Goal: Navigation & Orientation: Understand site structure

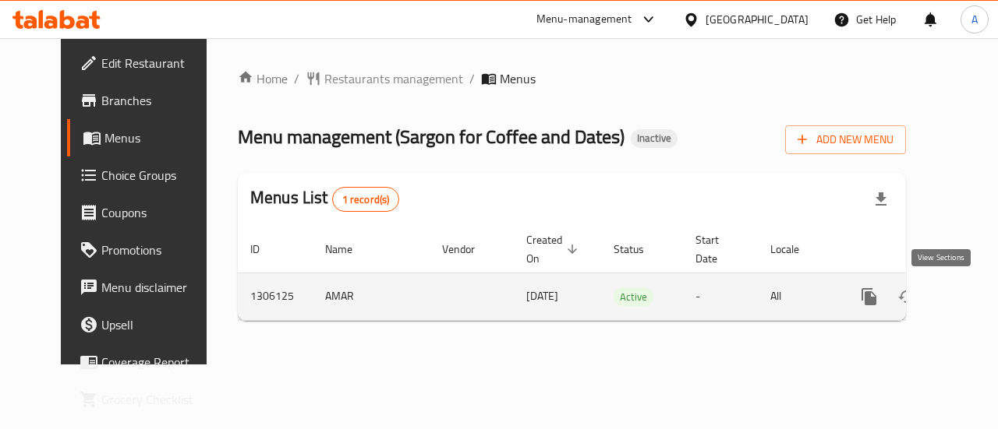
click at [972, 303] on icon "enhanced table" at bounding box center [981, 297] width 19 height 19
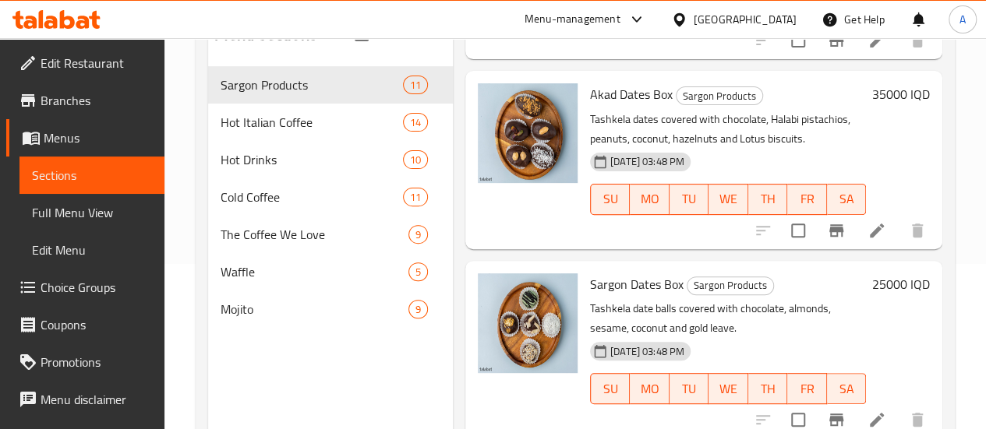
scroll to position [140, 0]
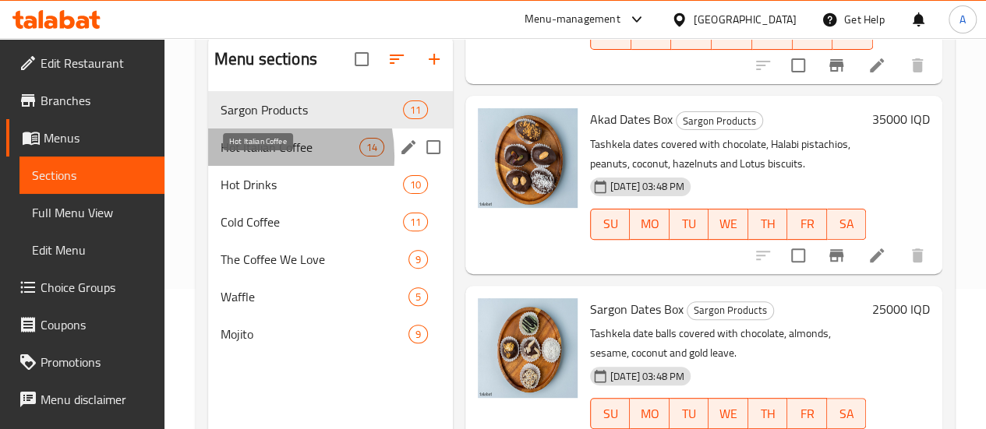
drag, startPoint x: 242, startPoint y: 179, endPoint x: 264, endPoint y: 181, distance: 22.7
click at [242, 157] on span "Hot Italian Coffee" at bounding box center [290, 147] width 139 height 19
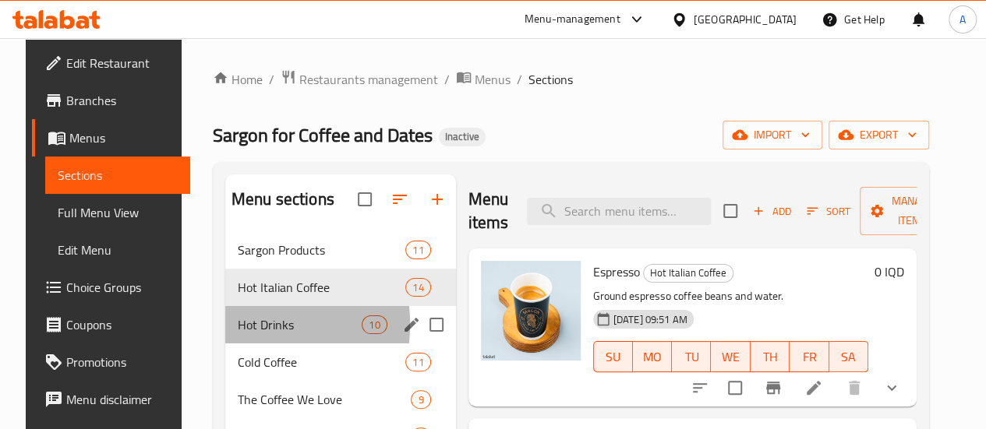
click at [225, 344] on div "Hot Drinks 10" at bounding box center [340, 324] width 231 height 37
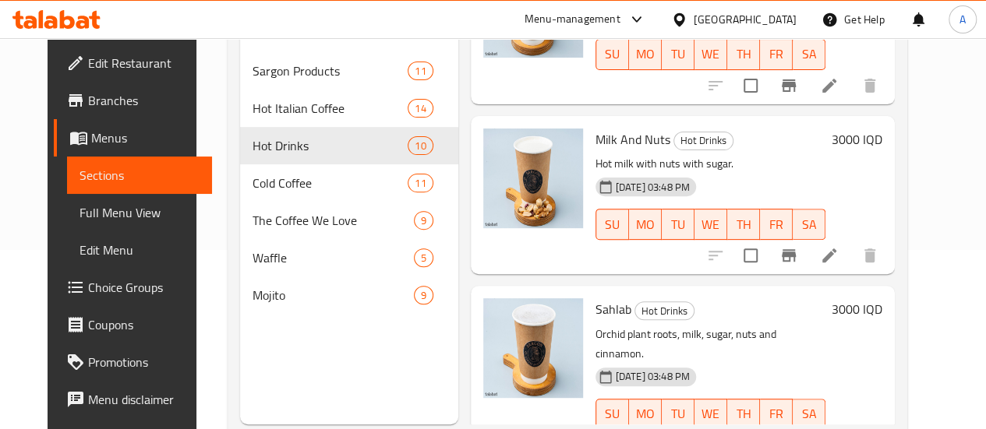
scroll to position [218, 0]
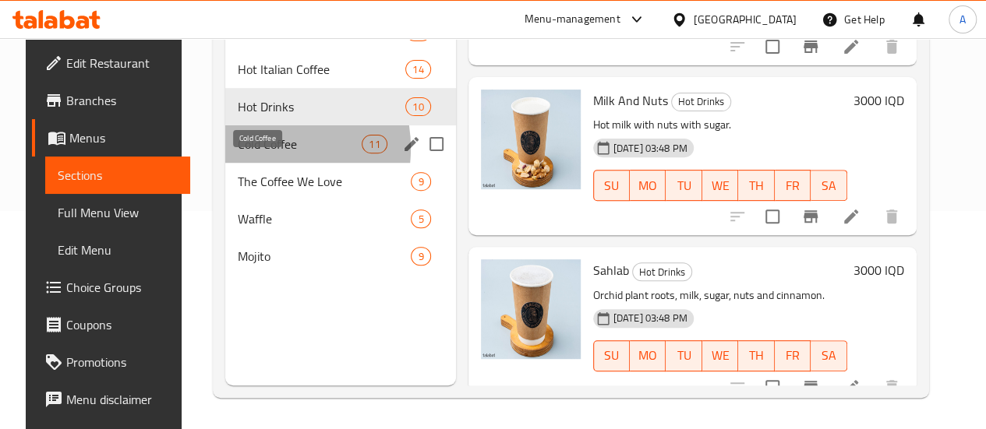
click at [241, 154] on span "Cold Coffee" at bounding box center [300, 144] width 124 height 19
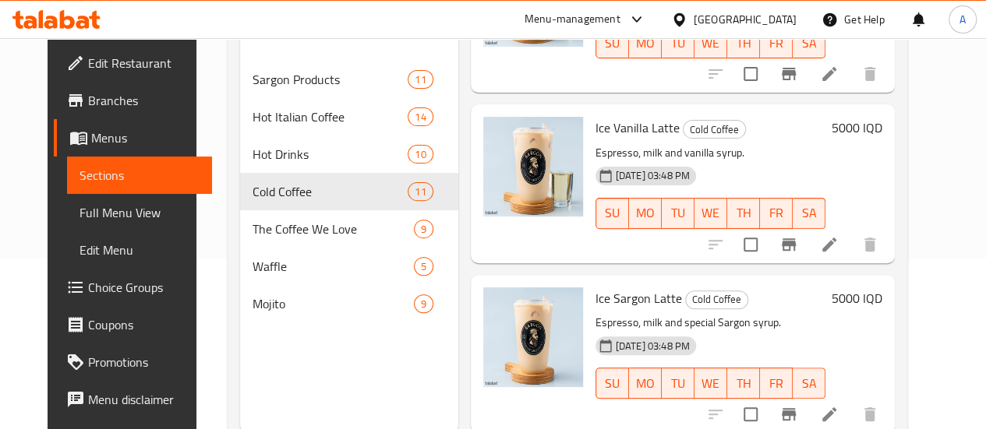
scroll to position [218, 0]
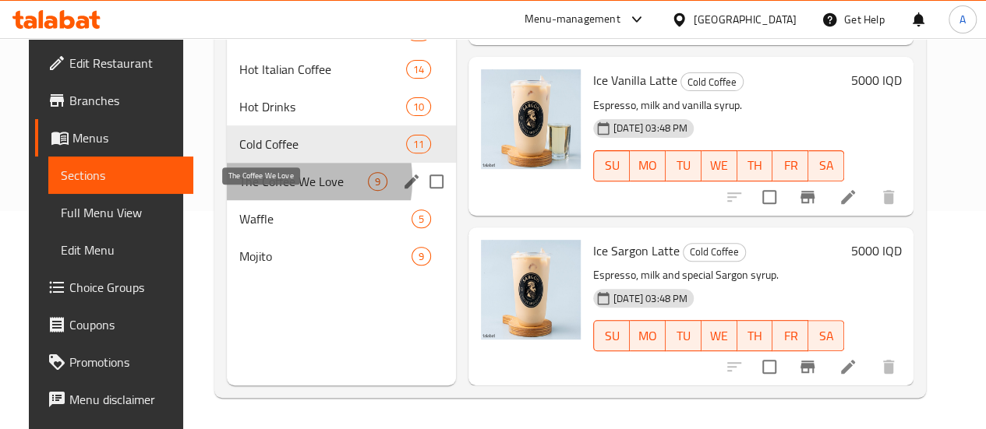
click at [260, 191] on span "The Coffee We Love" at bounding box center [303, 181] width 129 height 19
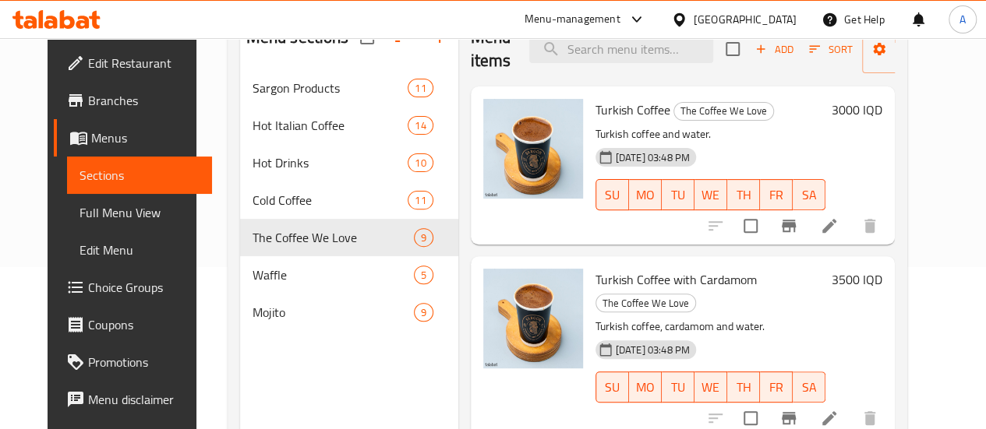
scroll to position [140, 0]
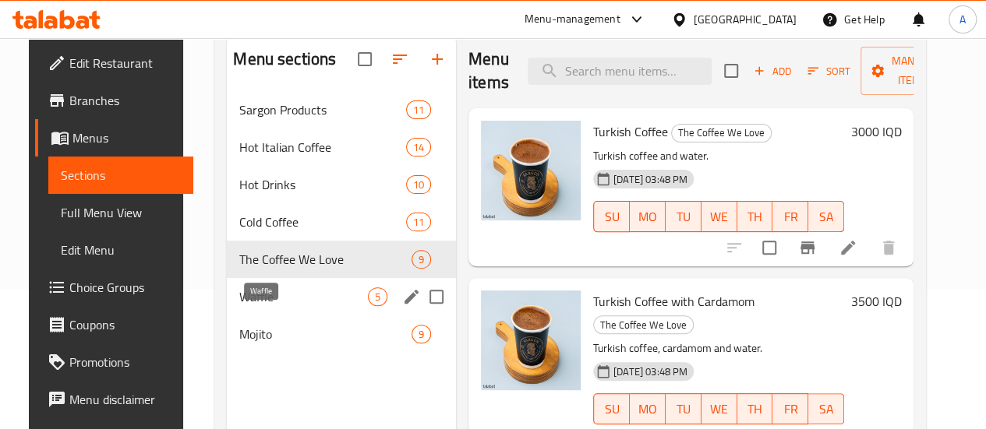
click at [258, 306] on span "Waffle" at bounding box center [303, 297] width 129 height 19
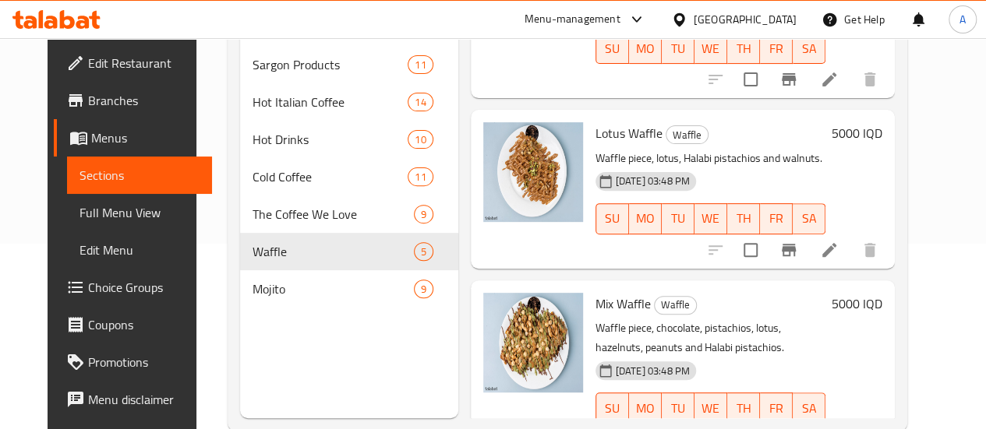
scroll to position [218, 0]
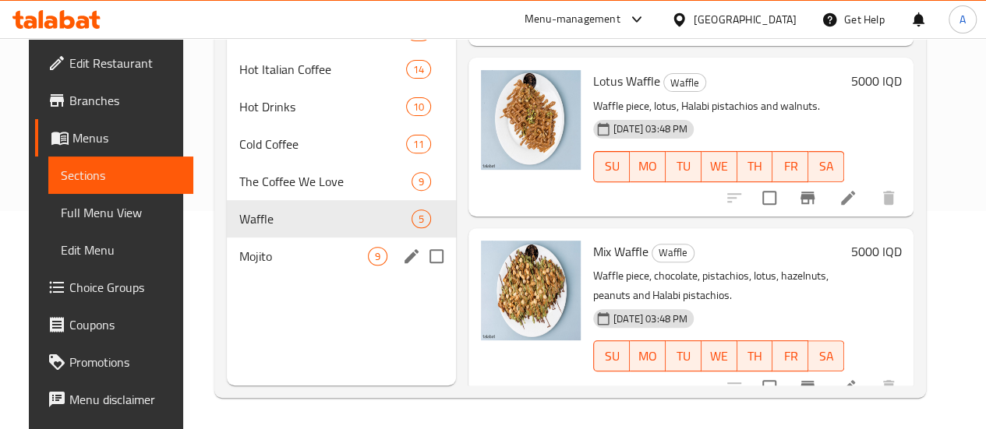
click at [369, 264] on span "9" at bounding box center [378, 256] width 18 height 15
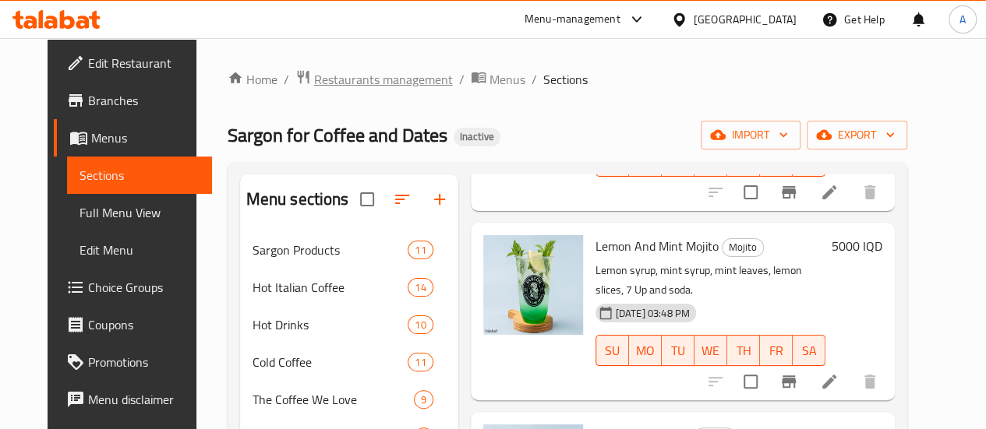
click at [337, 74] on span "Restaurants management" at bounding box center [383, 79] width 139 height 19
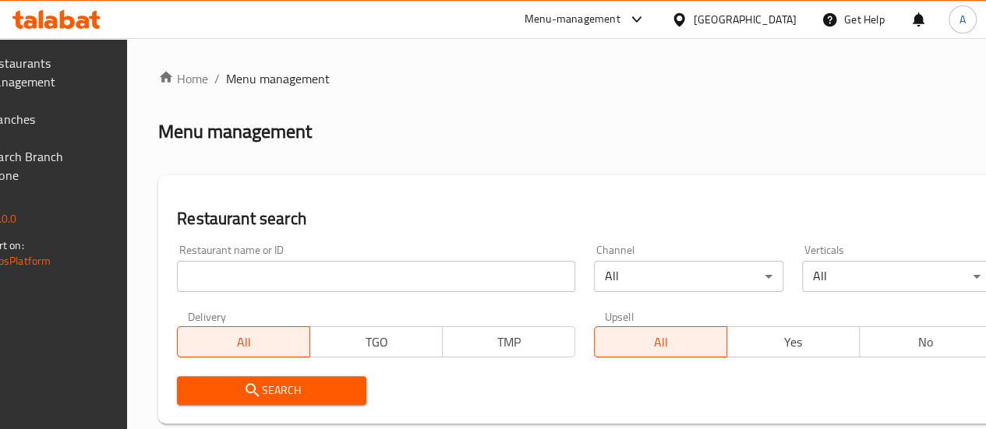
click at [50, 122] on span "Branches" at bounding box center [40, 119] width 111 height 19
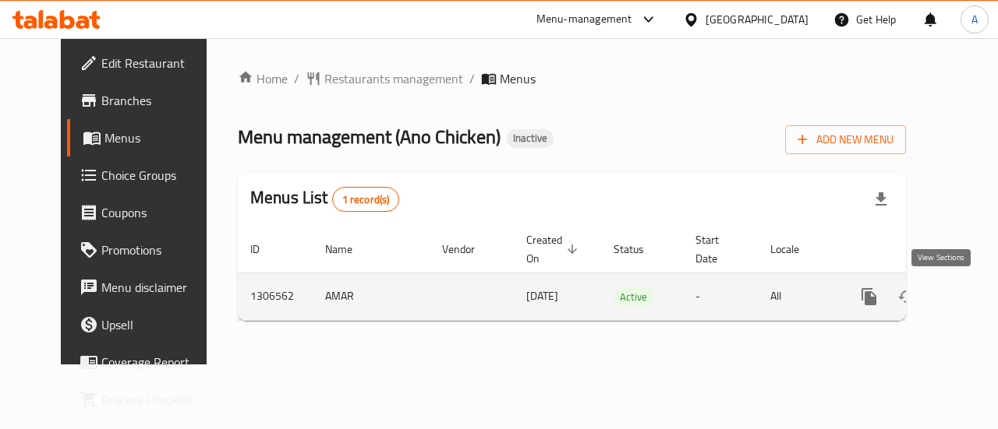
click at [974, 291] on icon "enhanced table" at bounding box center [981, 297] width 14 height 14
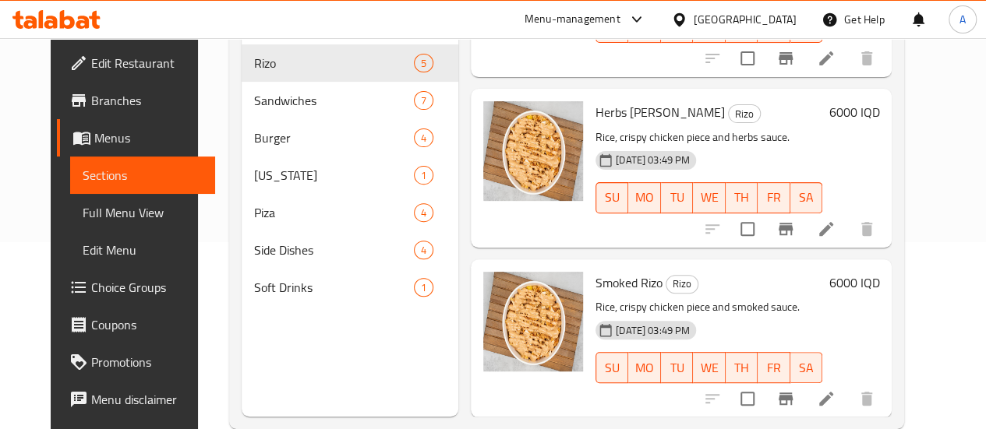
scroll to position [218, 0]
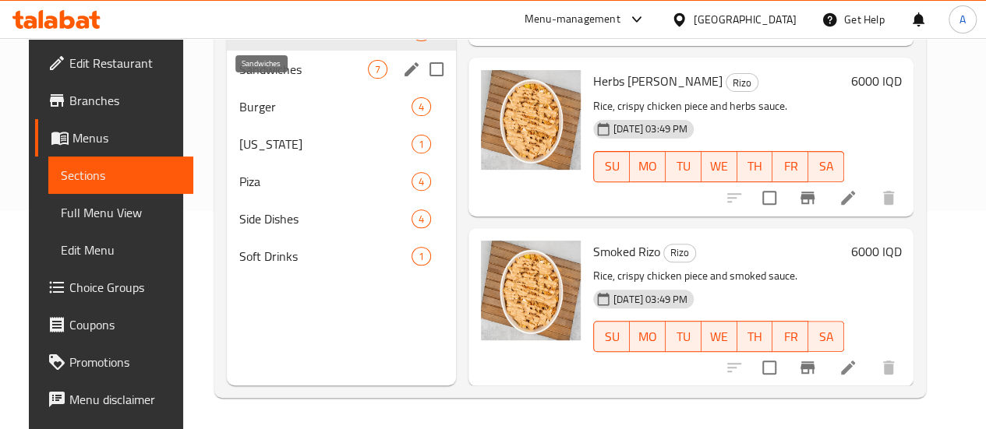
click at [246, 79] on span "Sandwiches" at bounding box center [303, 69] width 129 height 19
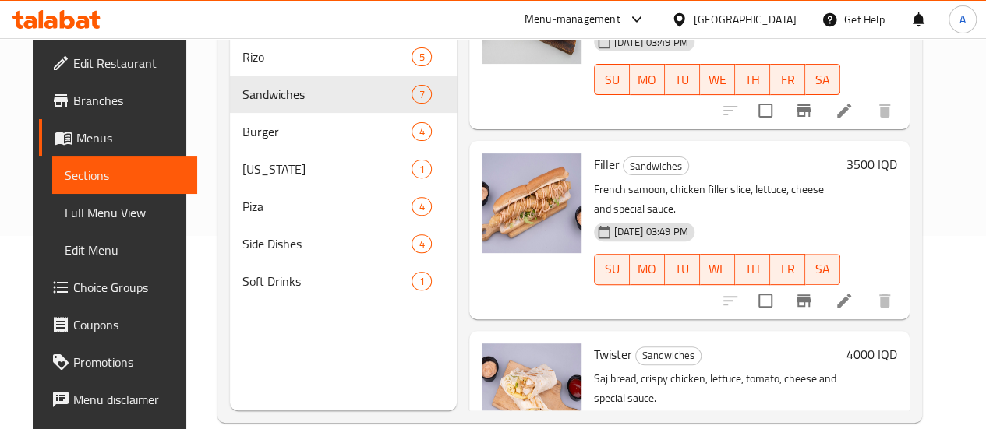
scroll to position [218, 0]
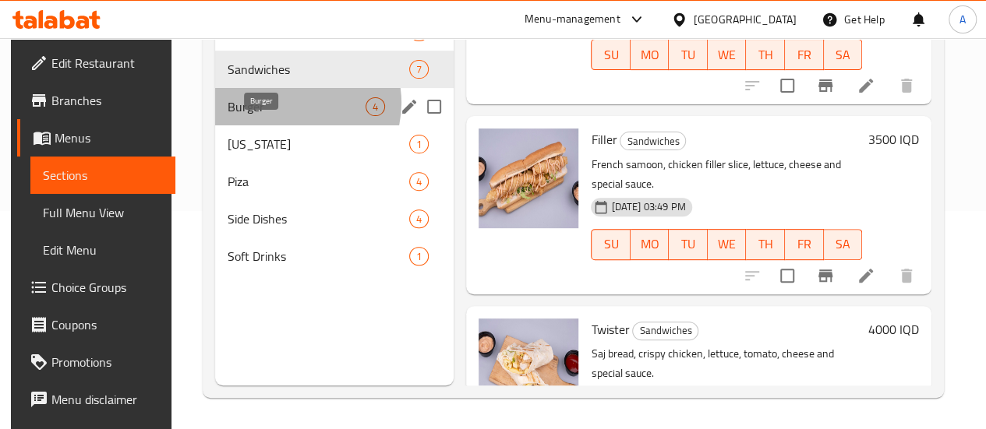
click at [285, 116] on span "Burger" at bounding box center [297, 106] width 138 height 19
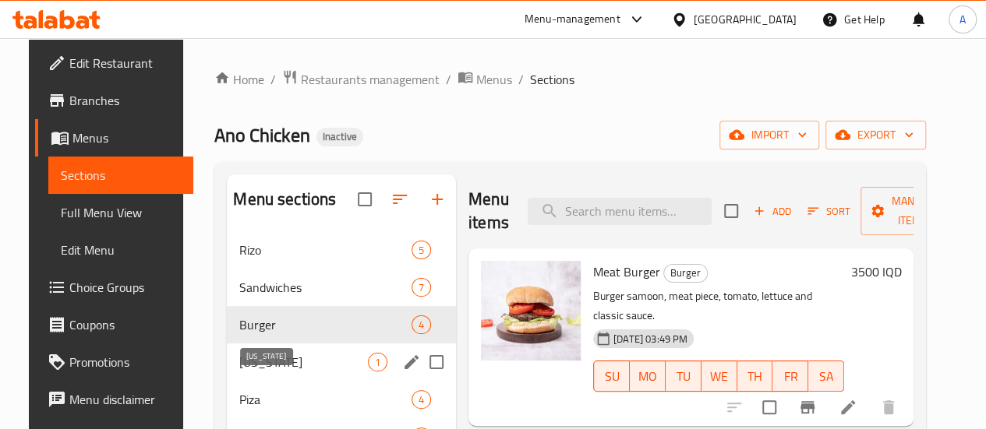
click at [239, 372] on span "Kentucky" at bounding box center [303, 362] width 129 height 19
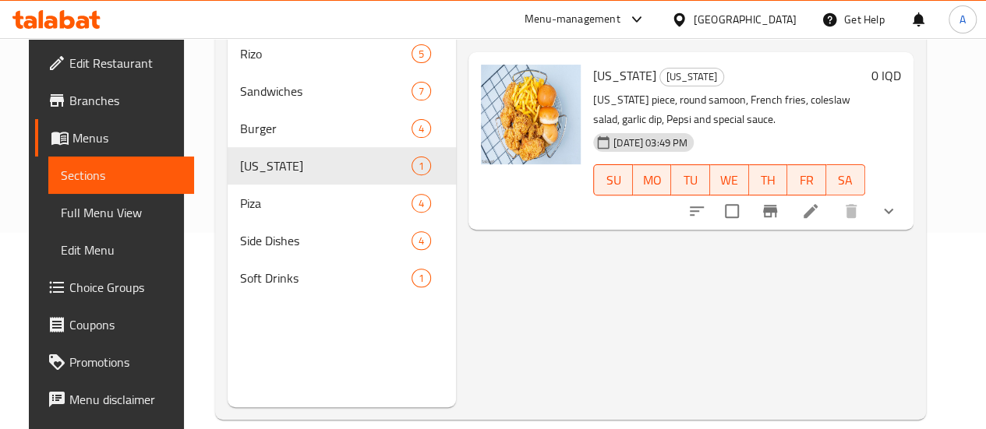
scroll to position [218, 0]
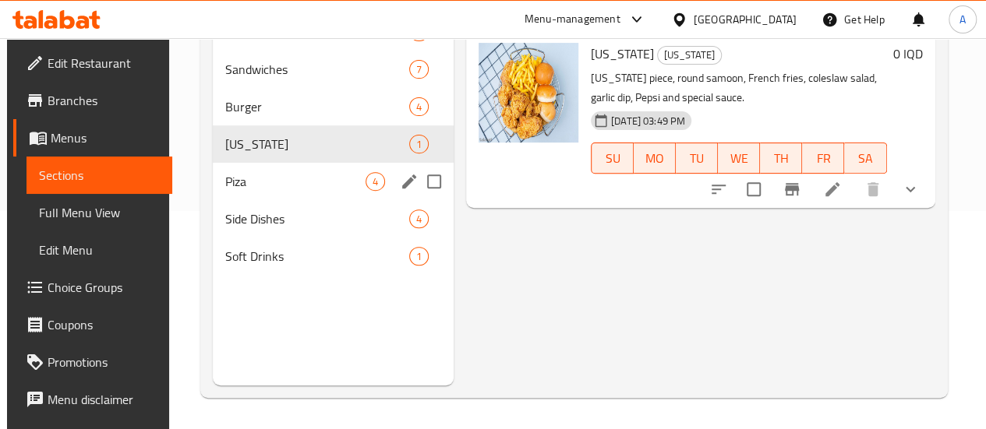
click at [284, 191] on span "Piza" at bounding box center [295, 181] width 140 height 19
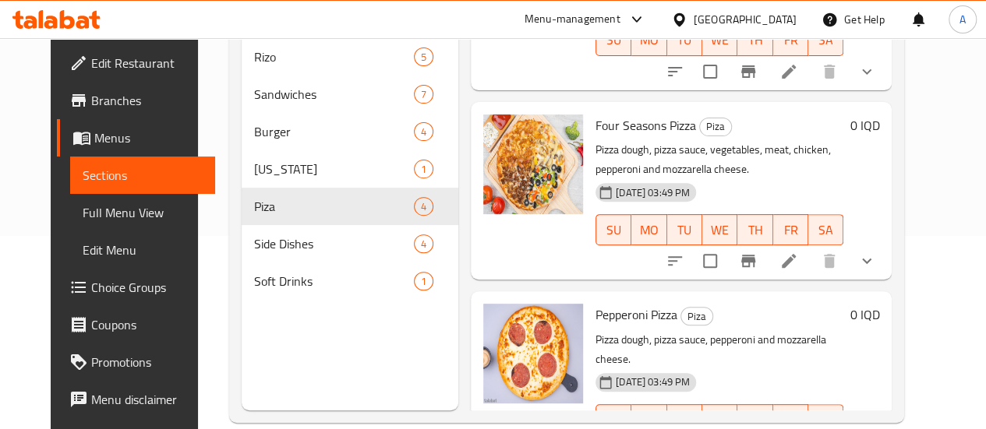
scroll to position [218, 0]
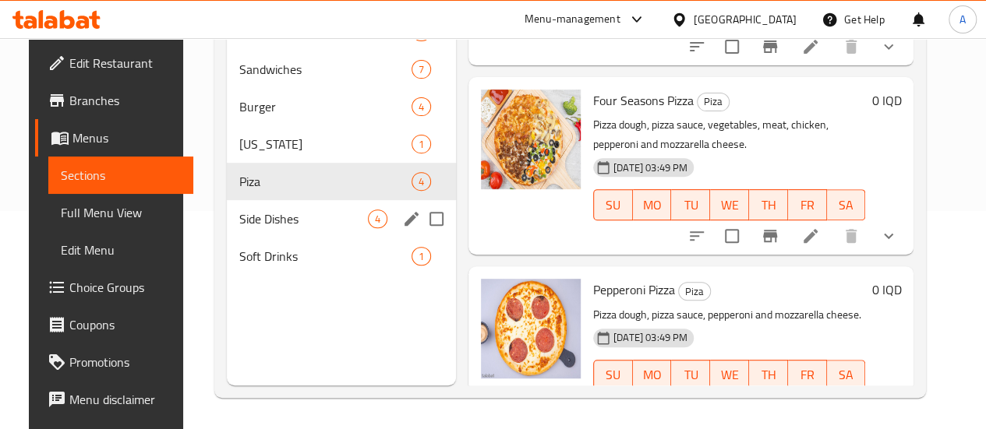
click at [285, 228] on span "Side Dishes" at bounding box center [303, 219] width 129 height 19
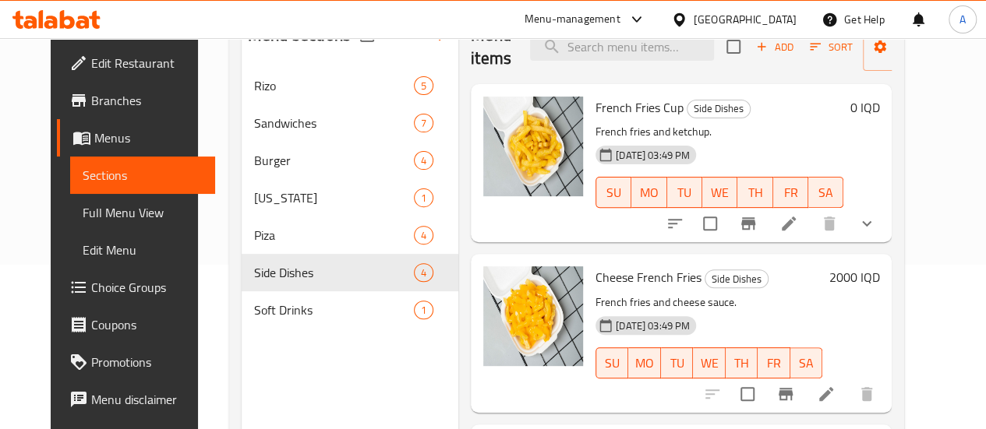
scroll to position [140, 0]
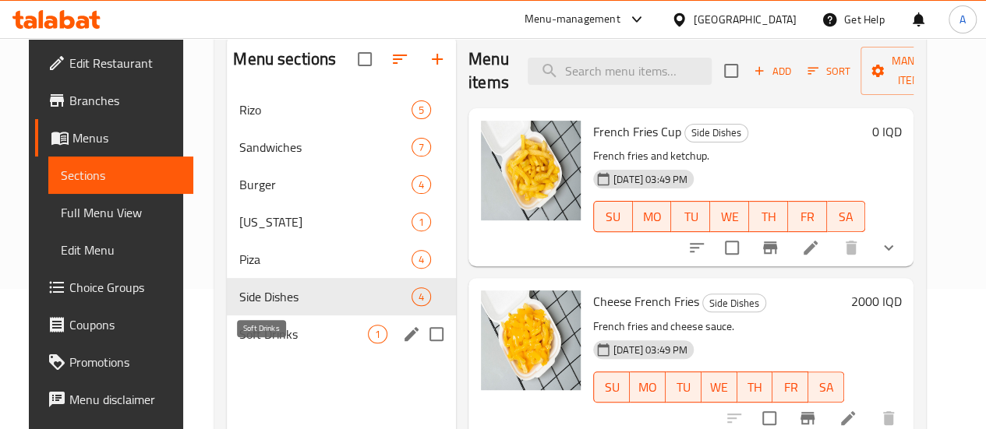
click at [252, 344] on span "Soft Drinks" at bounding box center [303, 334] width 129 height 19
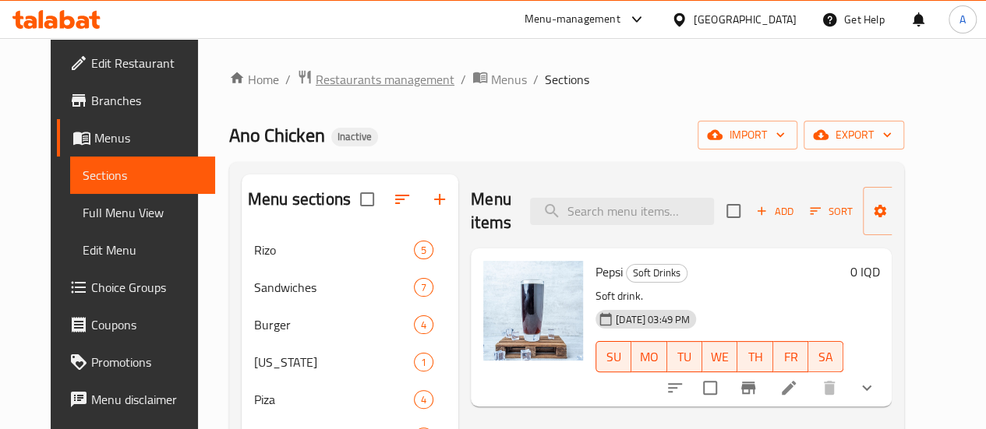
click at [334, 78] on span "Restaurants management" at bounding box center [385, 79] width 139 height 19
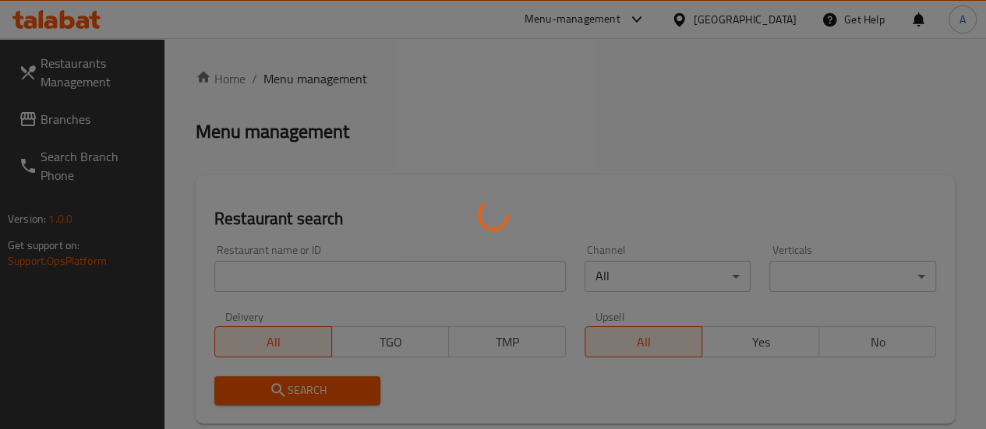
click at [65, 116] on div at bounding box center [493, 214] width 986 height 429
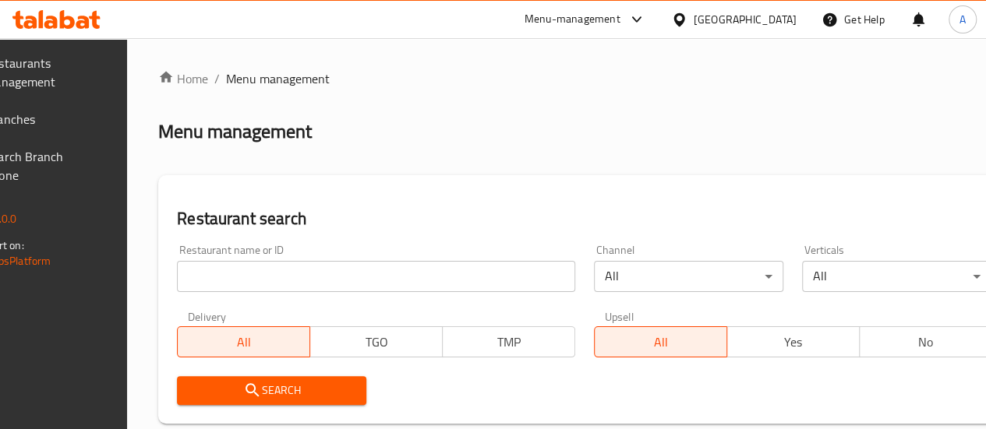
click at [51, 118] on span "Branches" at bounding box center [40, 119] width 111 height 19
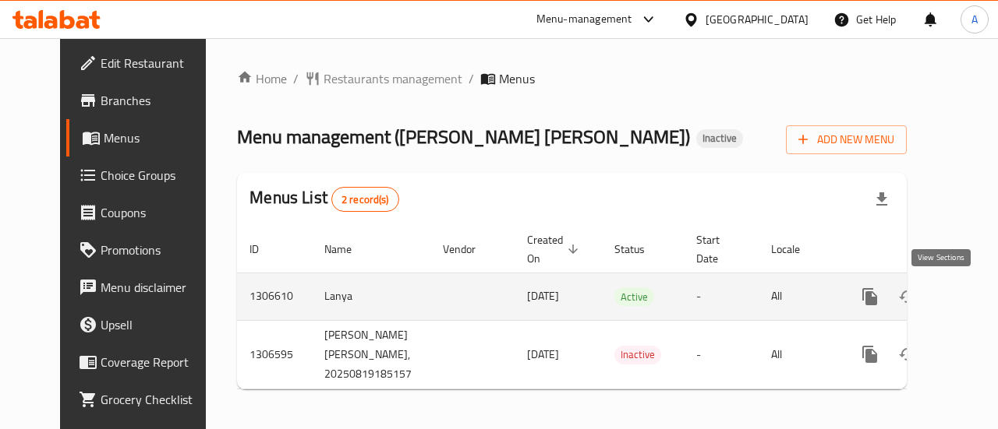
click at [973, 297] on icon "enhanced table" at bounding box center [982, 297] width 19 height 19
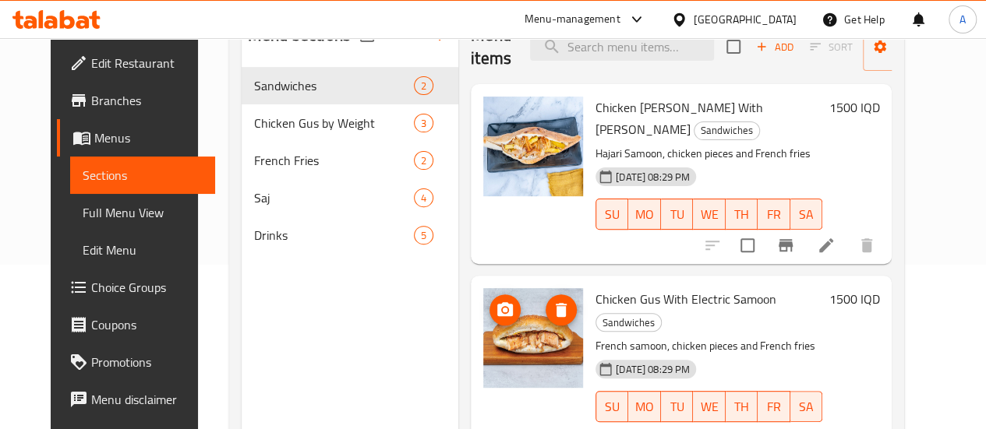
scroll to position [140, 0]
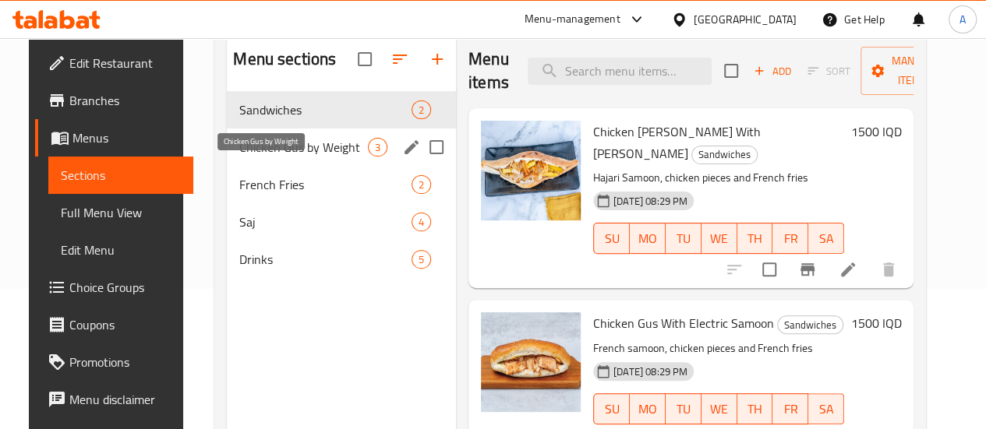
click at [280, 157] on span "Chicken Gus by Weight" at bounding box center [303, 147] width 129 height 19
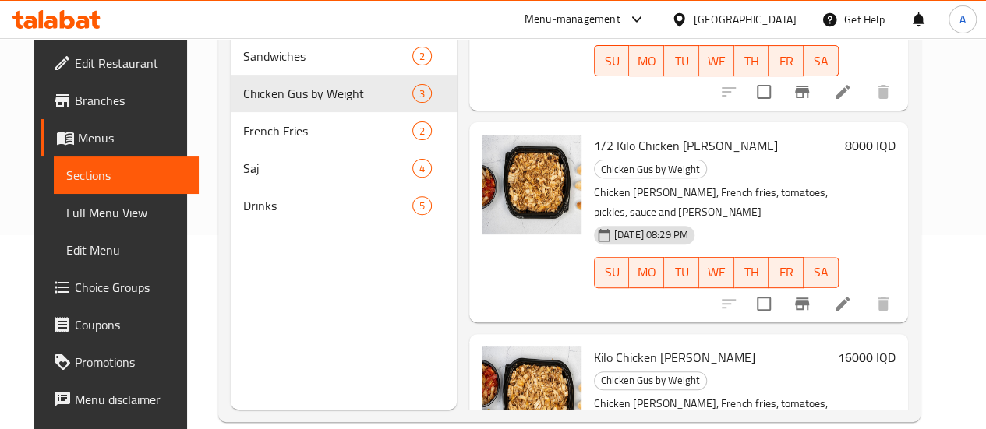
scroll to position [218, 0]
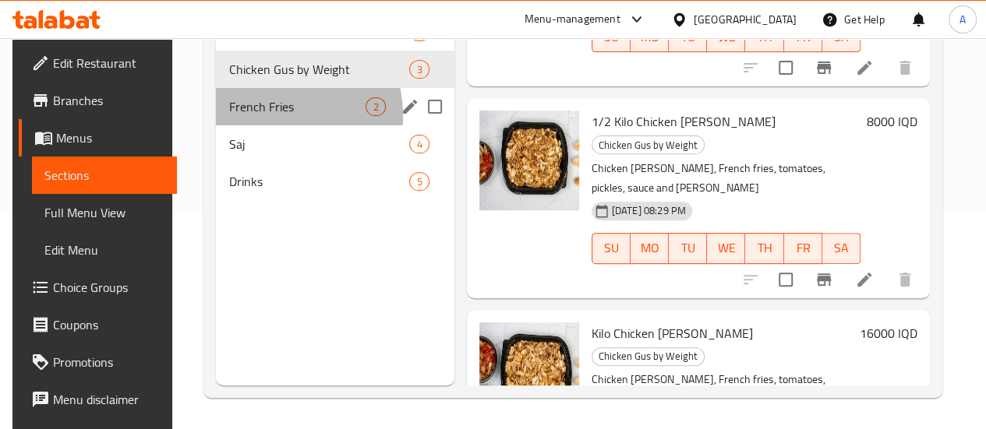
click at [266, 116] on span "French Fries" at bounding box center [296, 106] width 137 height 19
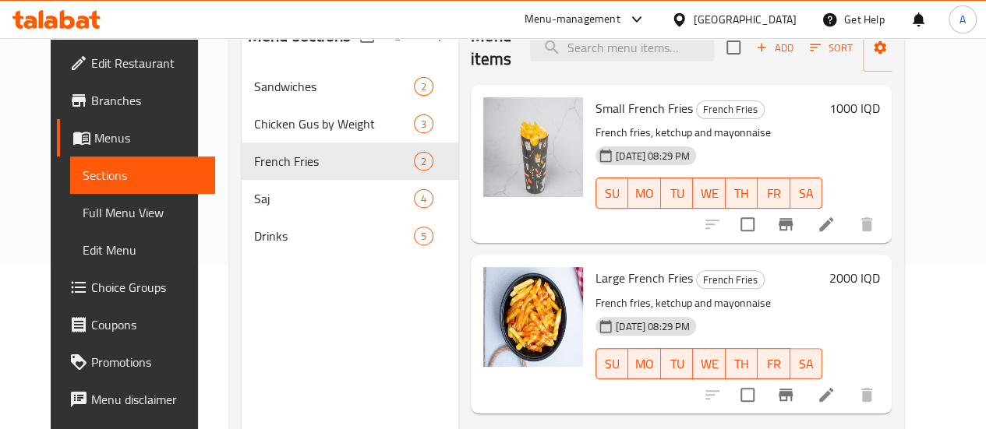
scroll to position [218, 0]
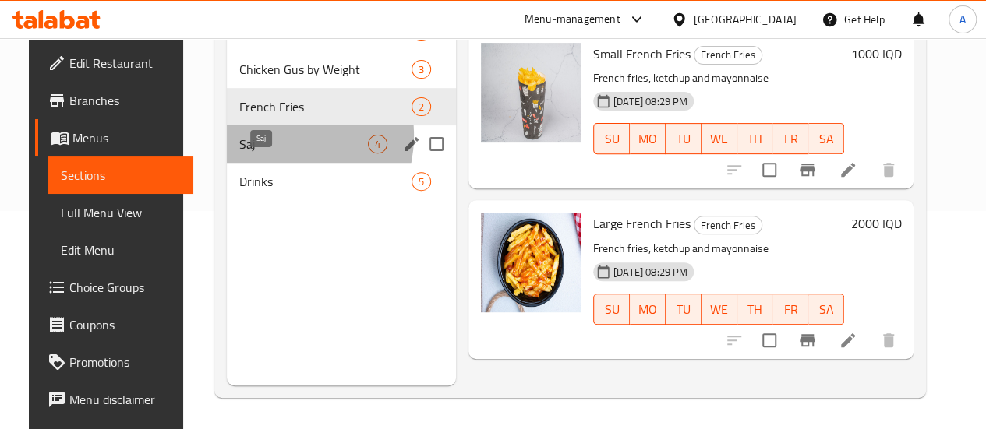
click at [258, 154] on span "Saj" at bounding box center [303, 144] width 129 height 19
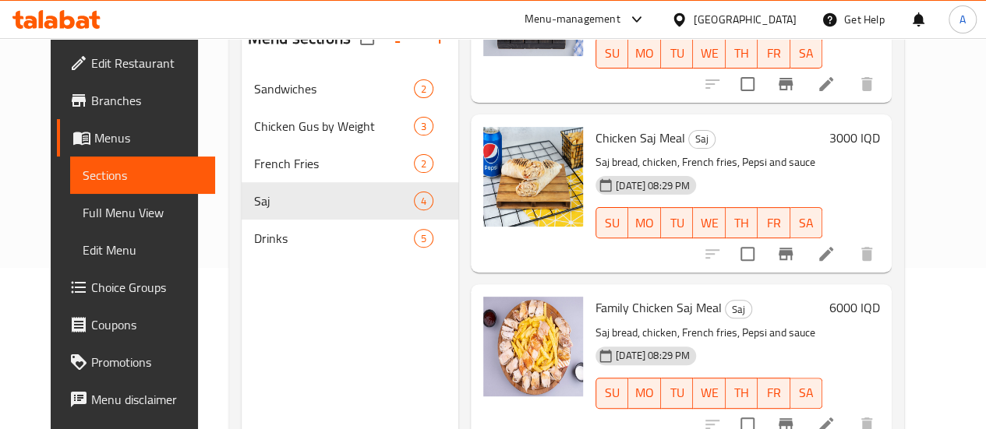
scroll to position [218, 0]
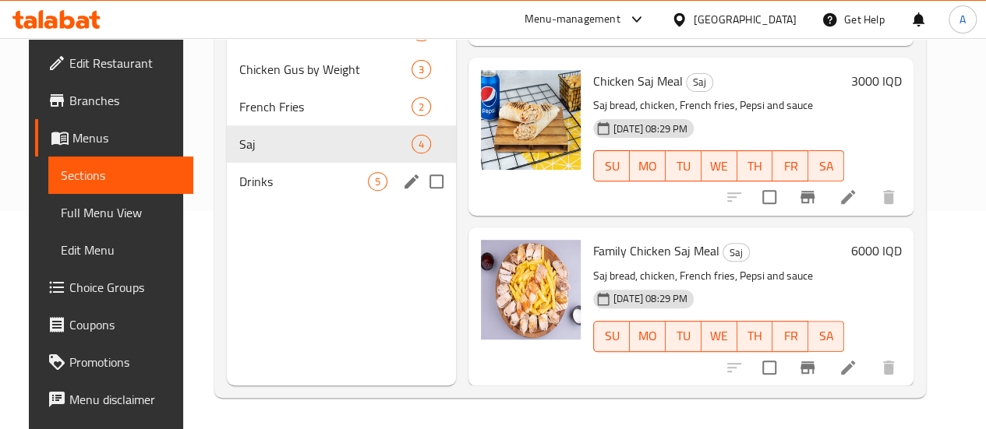
drag, startPoint x: 249, startPoint y: 199, endPoint x: 262, endPoint y: 199, distance: 12.5
click at [248, 191] on span "Drinks" at bounding box center [303, 181] width 129 height 19
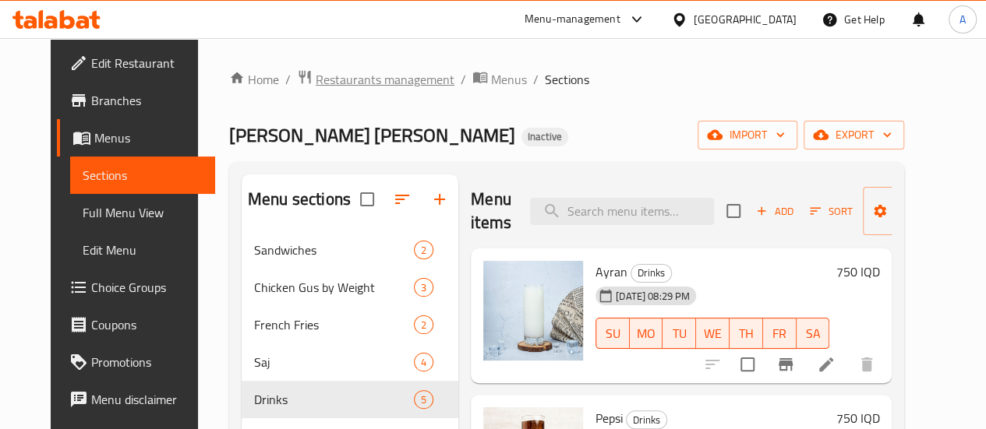
click at [350, 71] on span "Restaurants management" at bounding box center [385, 79] width 139 height 19
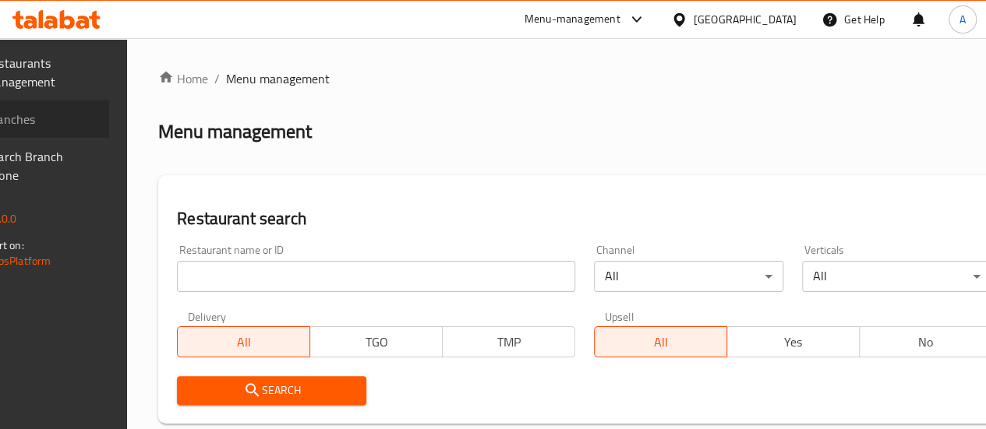
click at [45, 119] on span "Branches" at bounding box center [40, 119] width 111 height 19
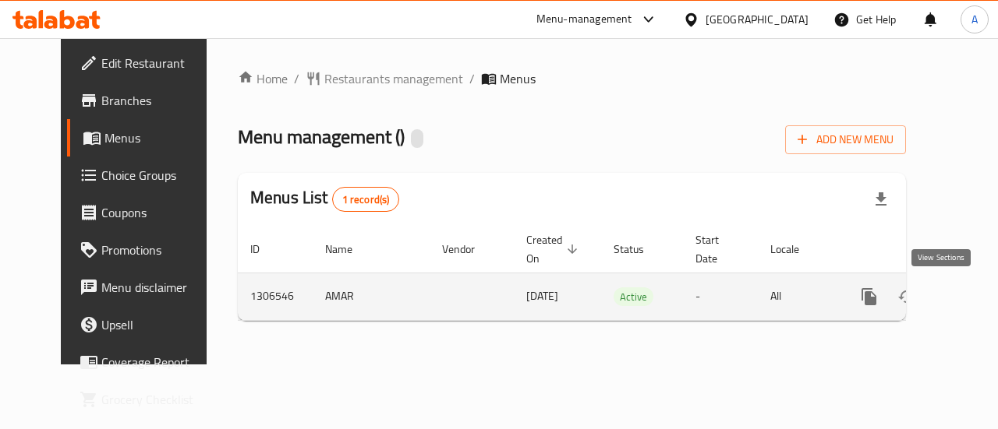
click at [972, 291] on icon "enhanced table" at bounding box center [981, 297] width 19 height 19
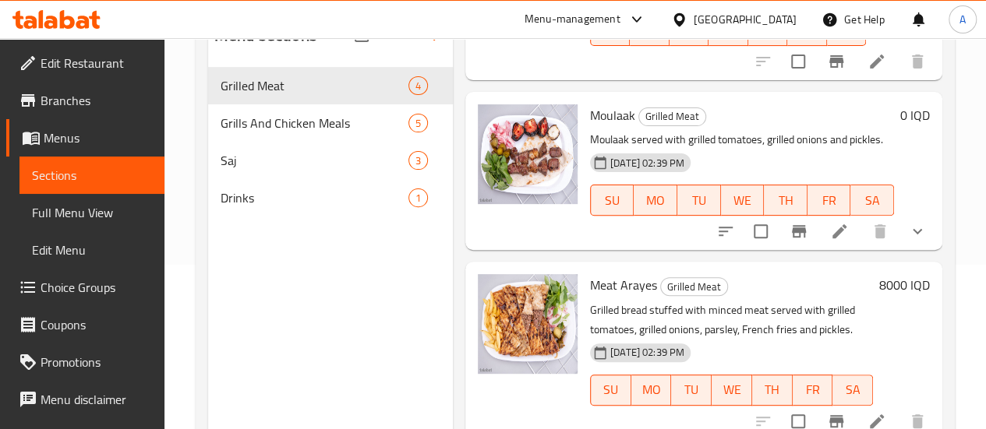
scroll to position [140, 0]
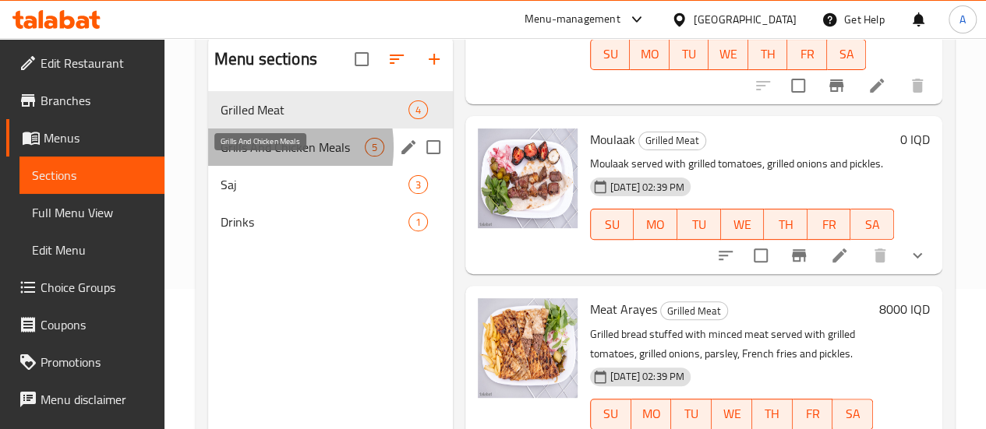
click at [255, 157] on span "Grills And Chicken Meals" at bounding box center [293, 147] width 144 height 19
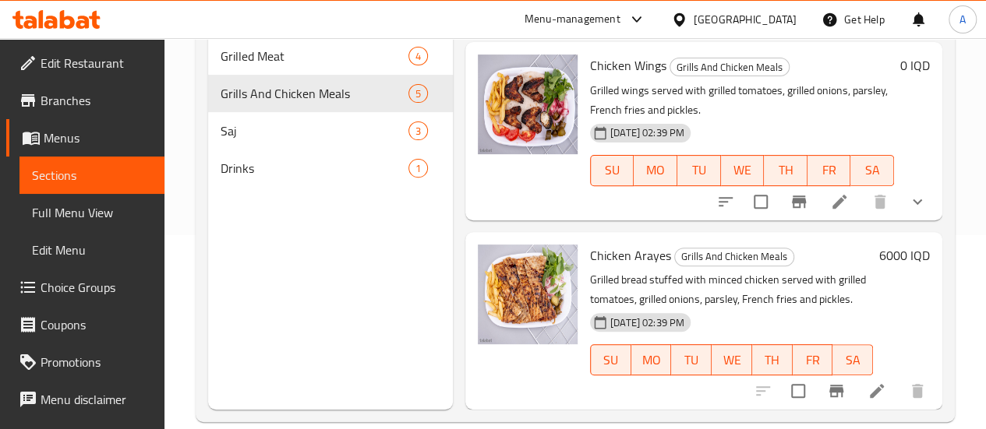
scroll to position [218, 0]
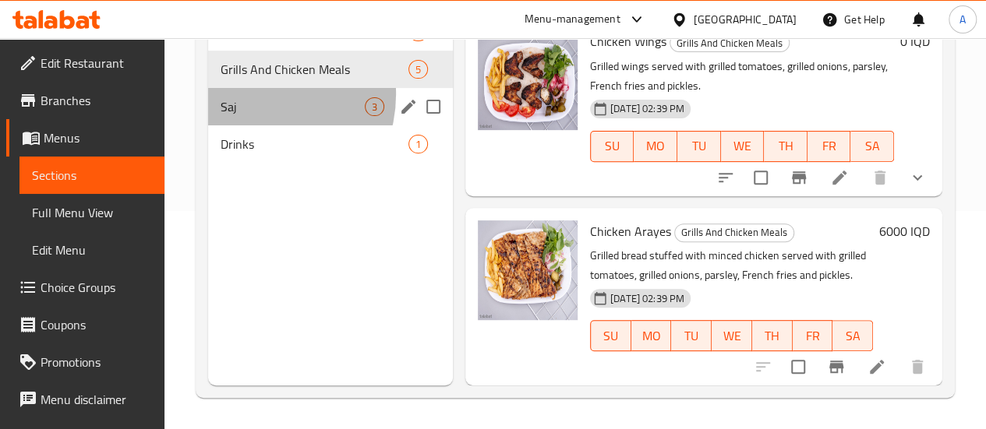
click at [256, 117] on div "Saj 3" at bounding box center [330, 106] width 245 height 37
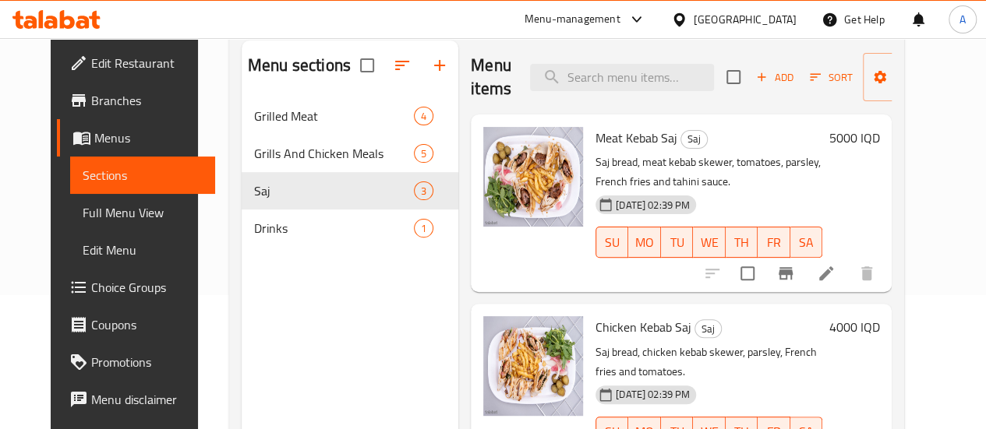
scroll to position [62, 0]
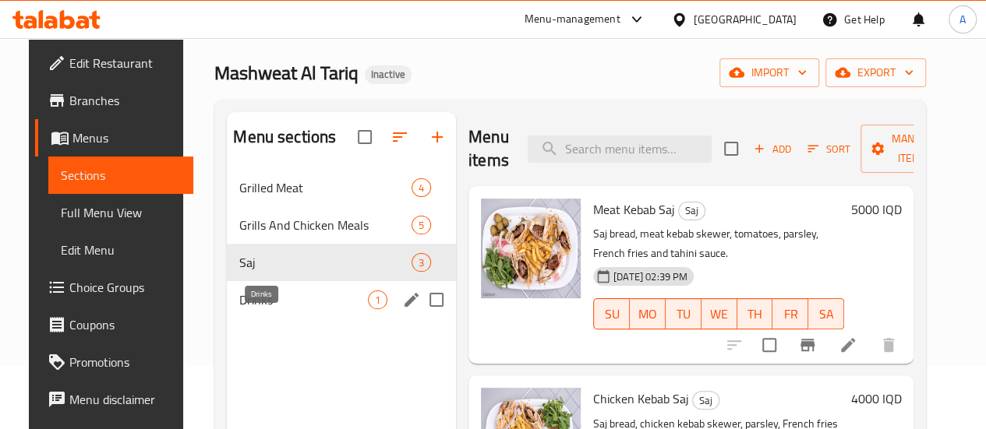
click at [276, 309] on span "Drinks" at bounding box center [303, 300] width 129 height 19
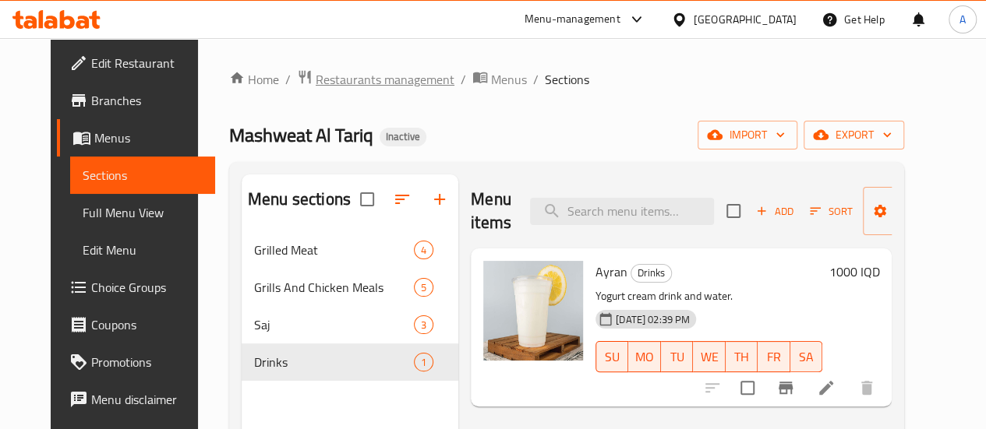
click at [316, 79] on span "Restaurants management" at bounding box center [385, 79] width 139 height 19
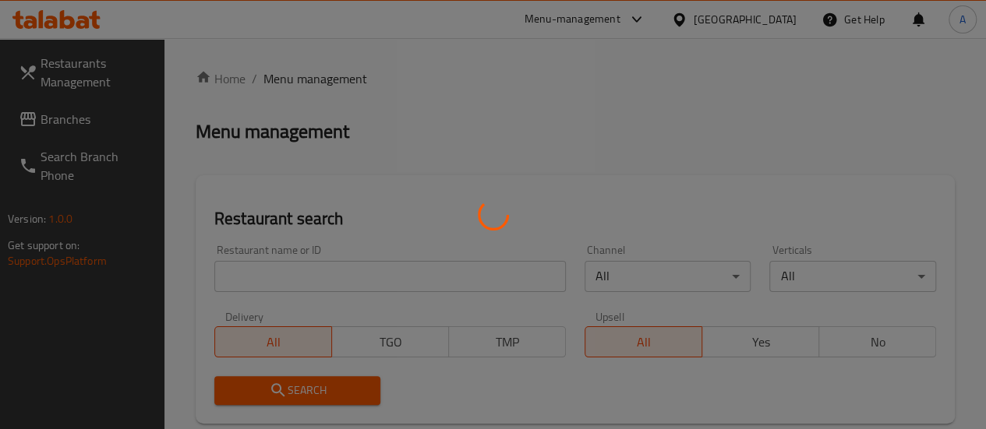
click at [42, 119] on div at bounding box center [493, 214] width 986 height 429
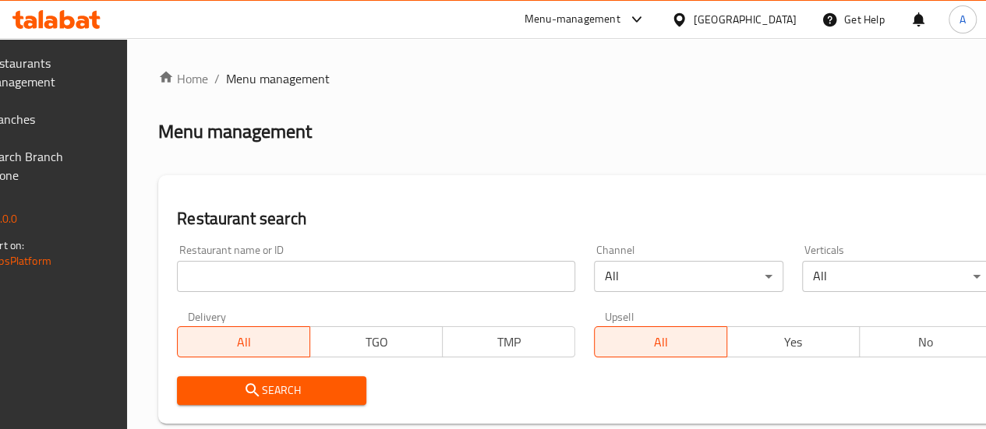
click at [42, 119] on div at bounding box center [493, 214] width 986 height 429
click at [42, 119] on span "Branches" at bounding box center [40, 119] width 111 height 19
